Goal: Register for event/course

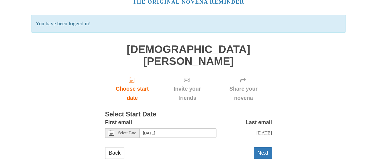
scroll to position [29, 0]
drag, startPoint x: 124, startPoint y: 123, endPoint x: 132, endPoint y: 121, distance: 7.7
click at [125, 131] on span "Select Date" at bounding box center [127, 133] width 18 height 4
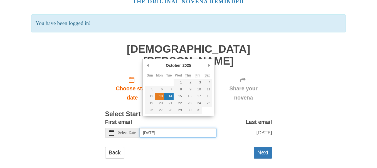
type input "[DATE]"
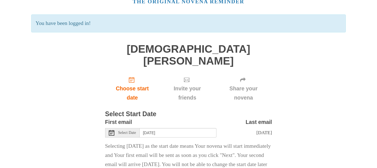
scroll to position [57, 0]
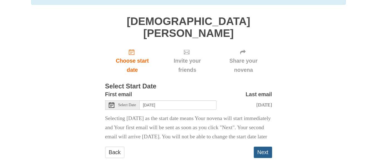
click at [265, 155] on button "Next" at bounding box center [262, 152] width 18 height 11
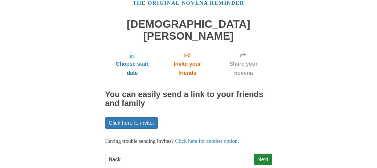
scroll to position [29, 0]
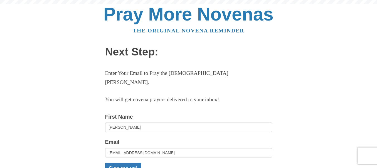
scroll to position [56, 0]
